Goal: Navigation & Orientation: Understand site structure

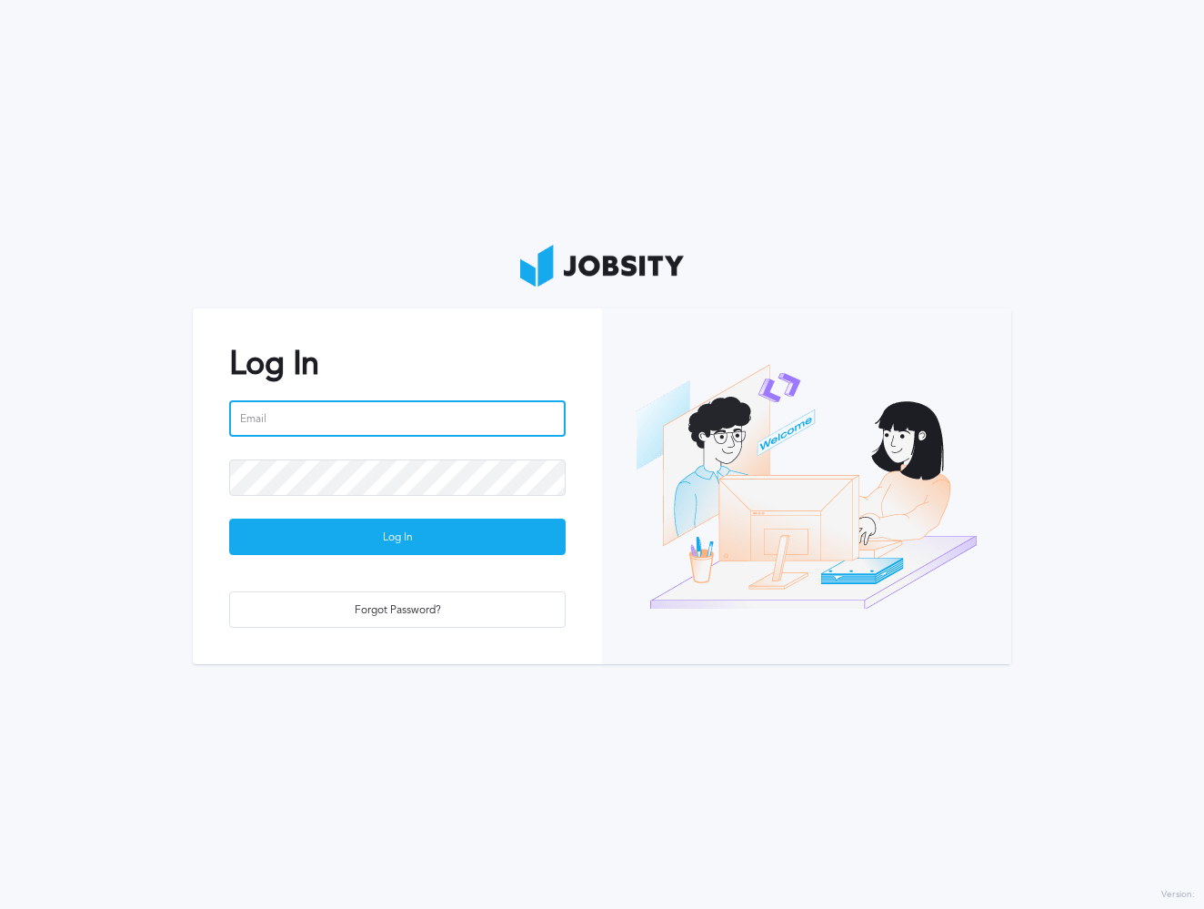
type input "[PERSON_NAME][EMAIL_ADDRESS][DOMAIN_NAME]"
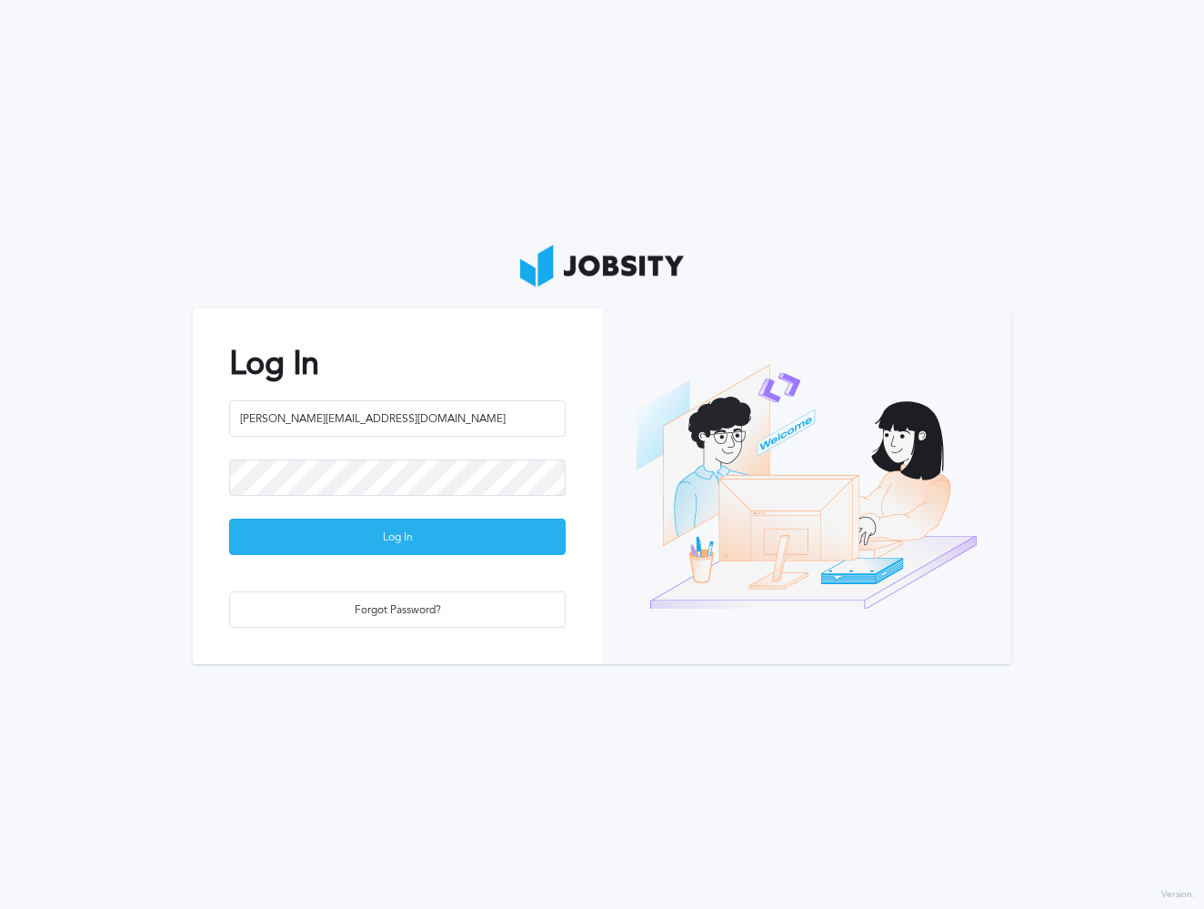
click at [363, 537] on div "Log In" at bounding box center [397, 537] width 335 height 36
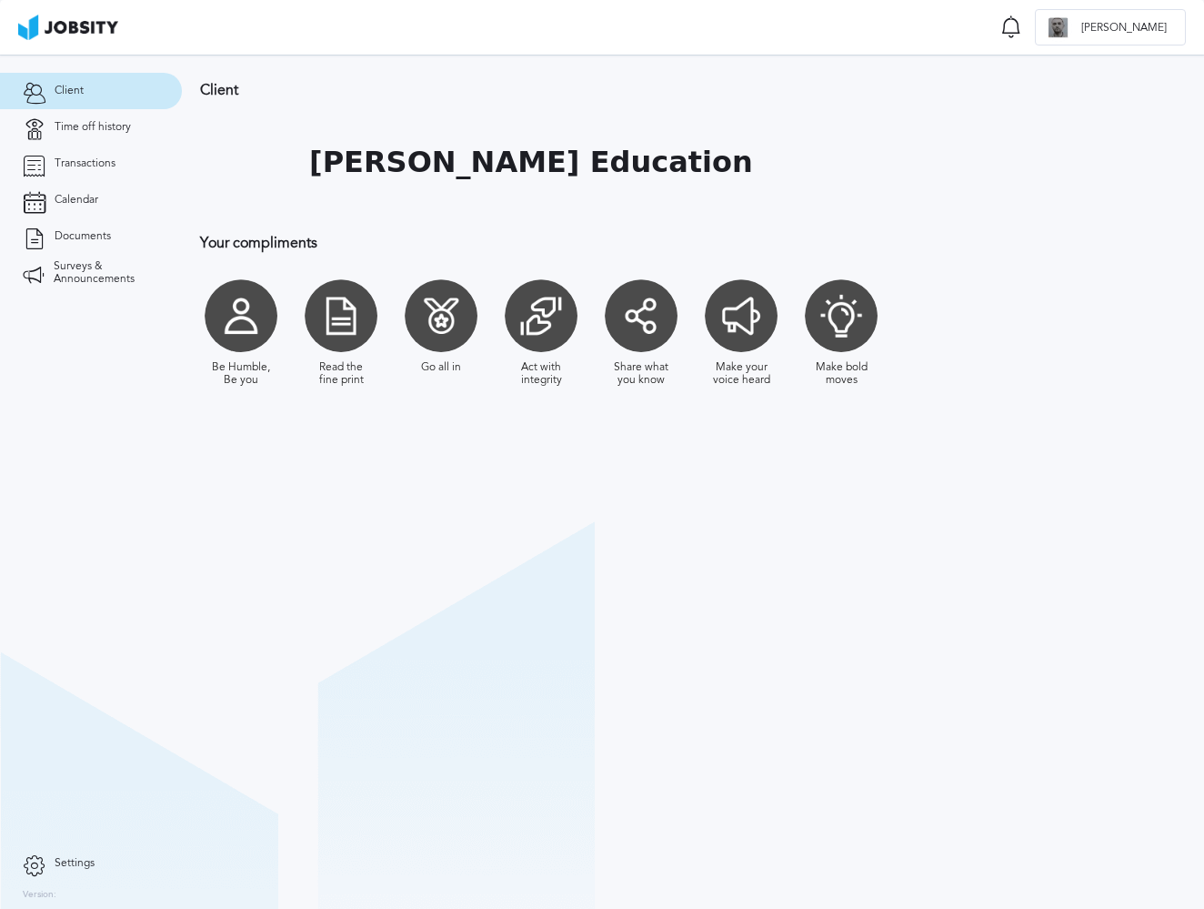
click at [735, 329] on div at bounding box center [741, 315] width 73 height 73
click at [842, 339] on div at bounding box center [841, 315] width 73 height 73
click at [104, 127] on span "Time off history" at bounding box center [93, 127] width 76 height 13
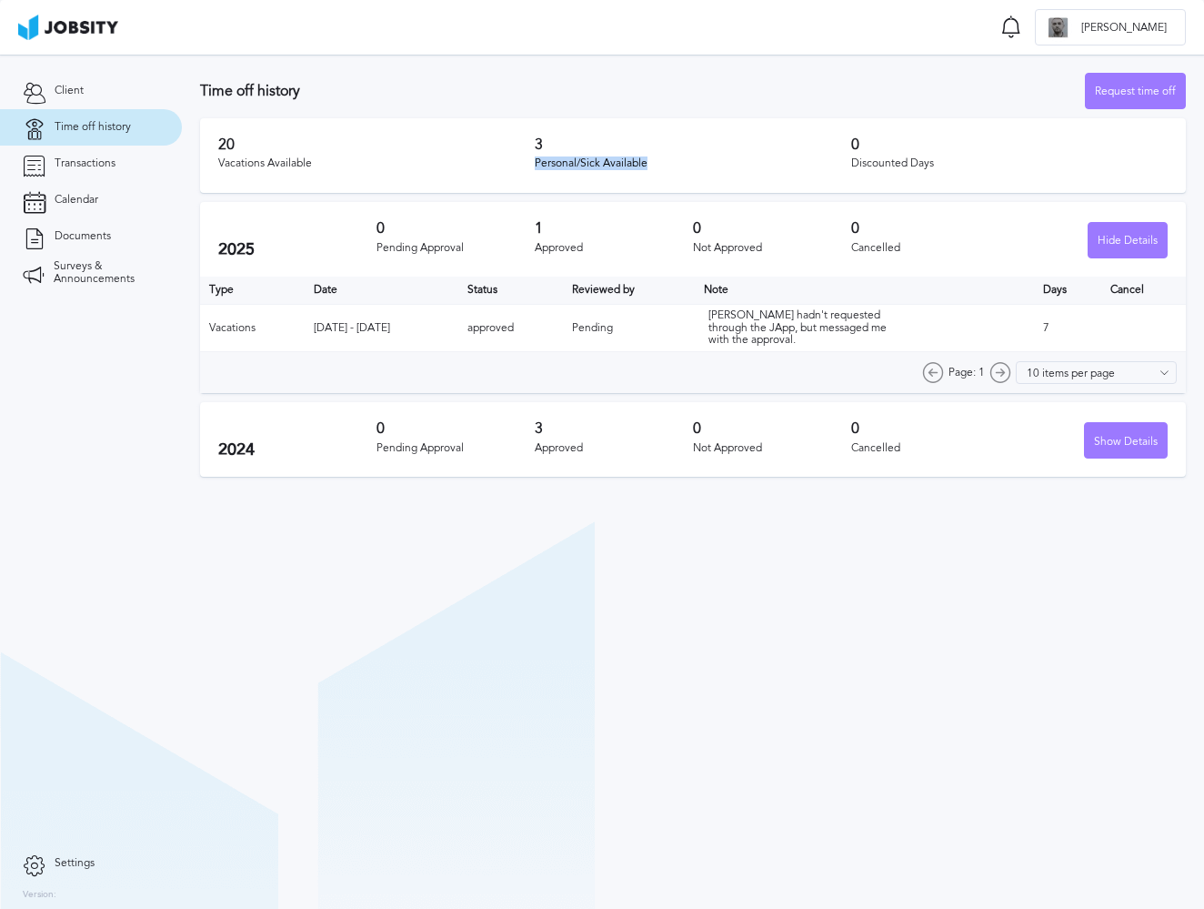
drag, startPoint x: 535, startPoint y: 158, endPoint x: 682, endPoint y: 166, distance: 147.5
click at [682, 166] on div "Personal/Sick Available" at bounding box center [693, 163] width 316 height 13
click at [118, 172] on link "Transactions" at bounding box center [91, 164] width 182 height 36
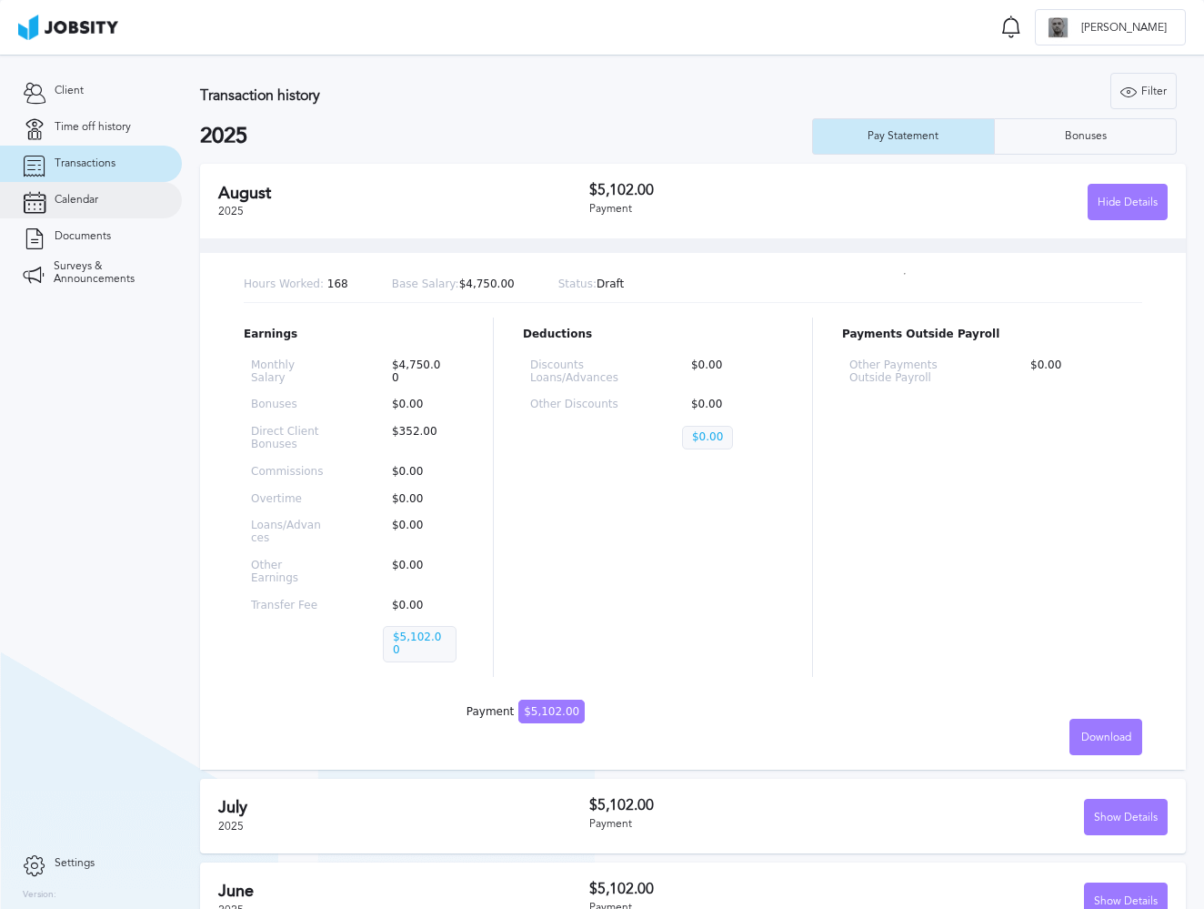
click at [83, 194] on span "Calendar" at bounding box center [77, 200] width 44 height 13
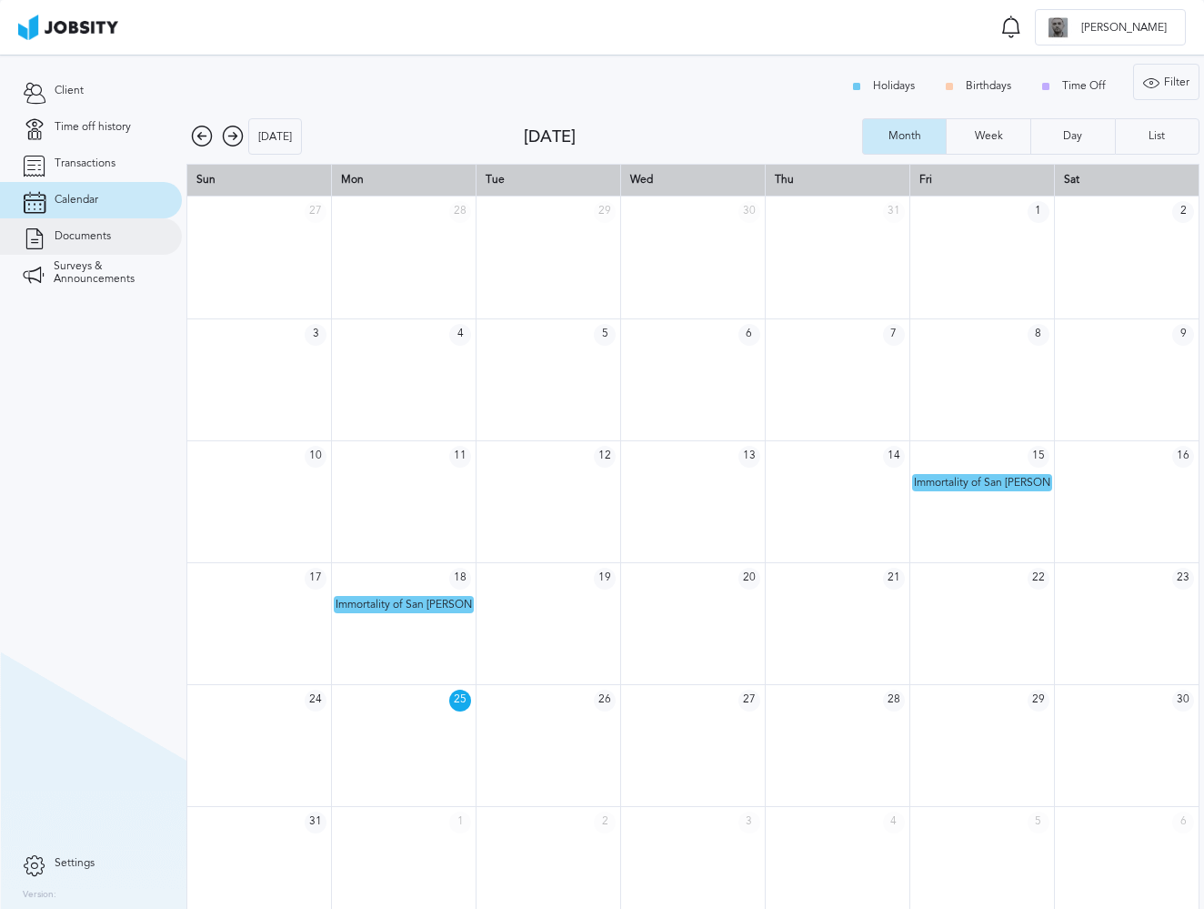
click at [77, 236] on span "Documents" at bounding box center [83, 236] width 56 height 13
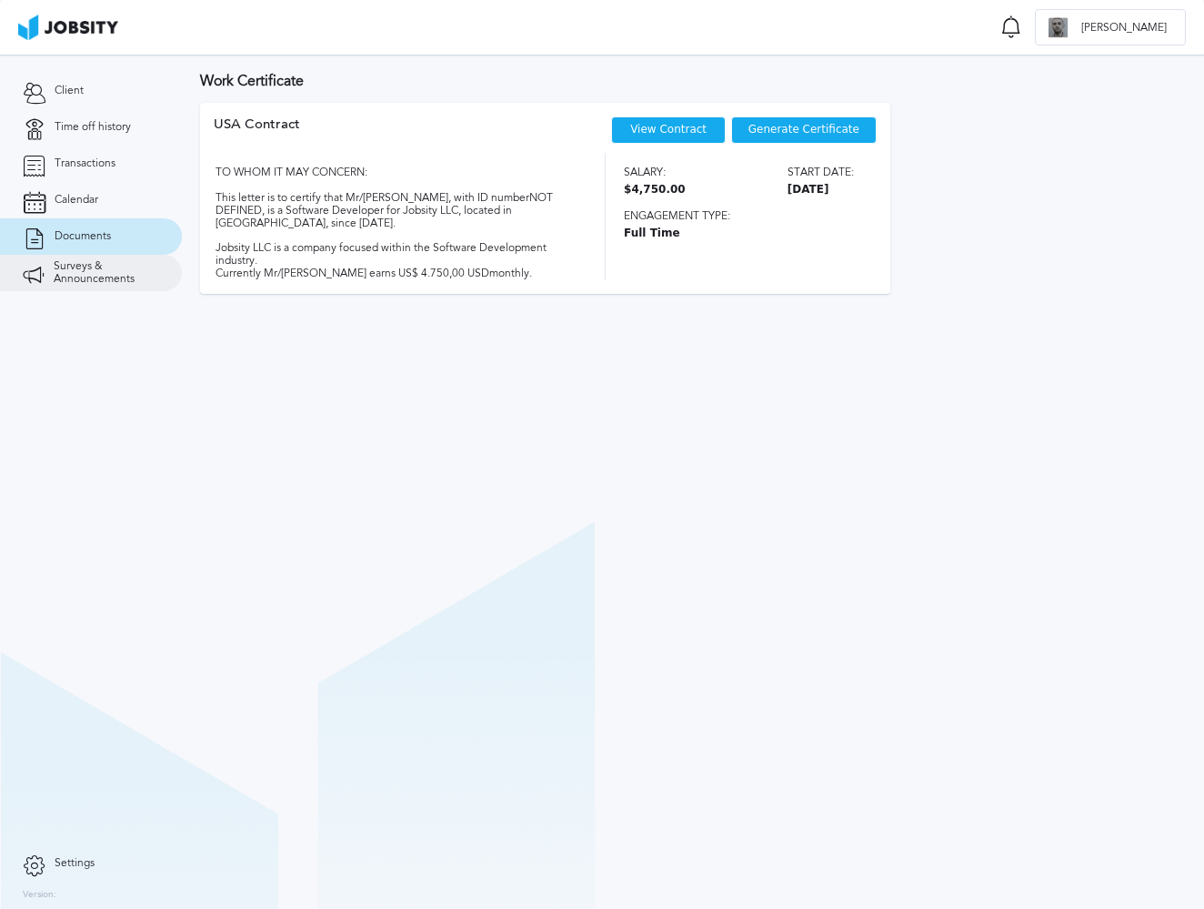
click at [85, 270] on span "Surveys & Announcements" at bounding box center [106, 272] width 105 height 25
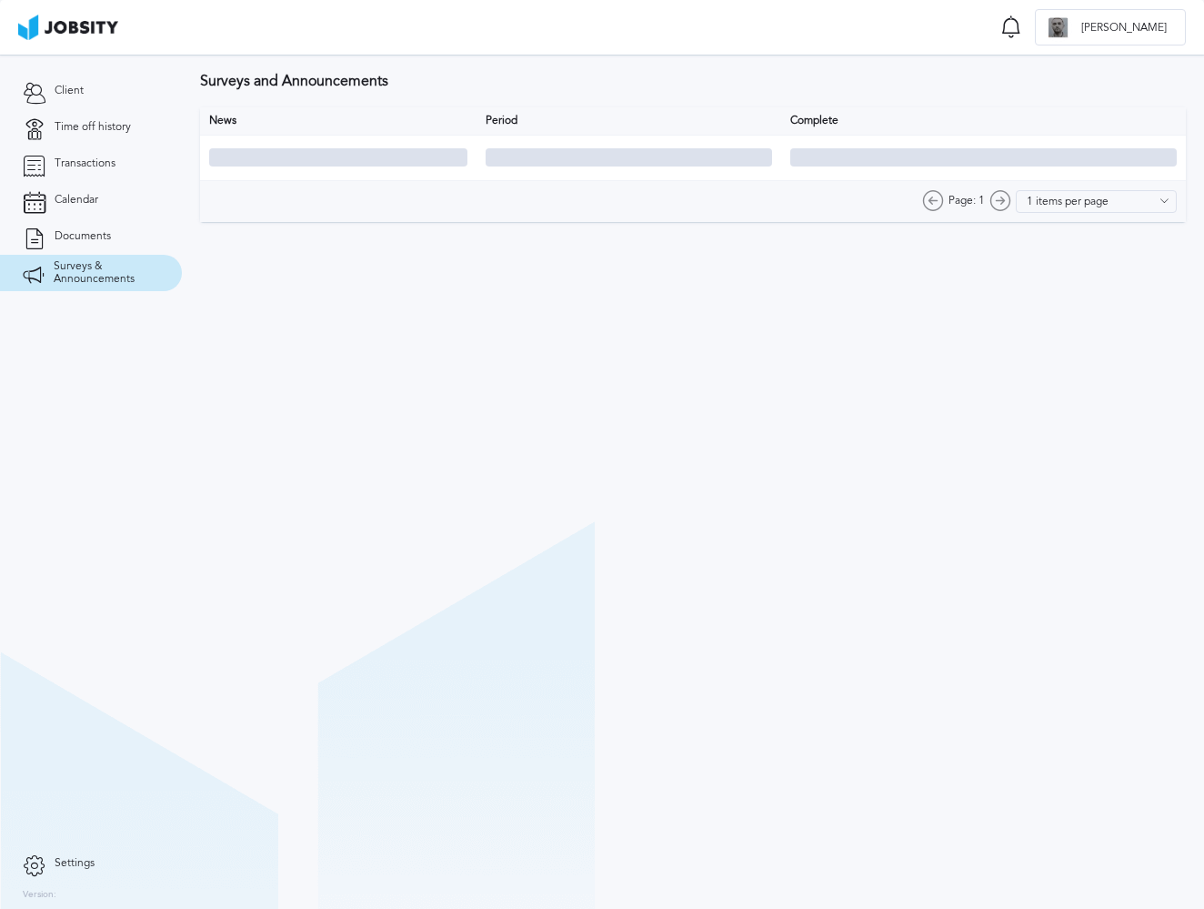
type input "10 items per page"
